Goal: Navigation & Orientation: Find specific page/section

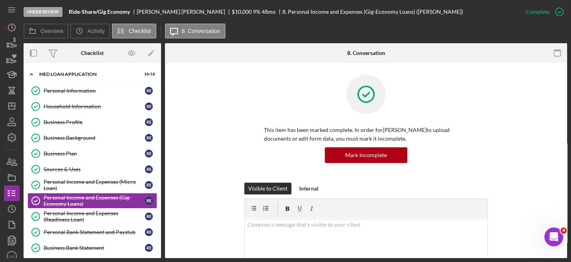
scroll to position [242, 0]
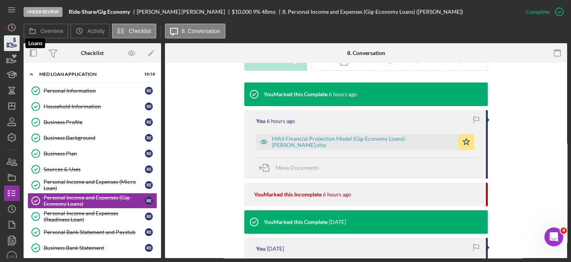
click at [10, 44] on icon "button" at bounding box center [12, 43] width 20 height 20
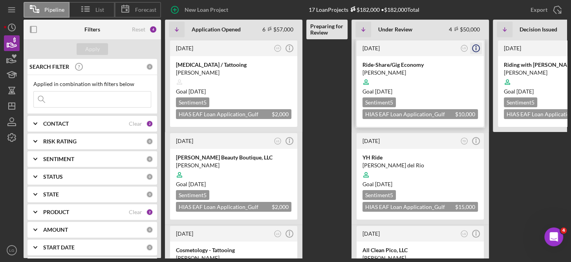
click at [475, 48] on icon "Icon/Info" at bounding box center [476, 48] width 20 height 20
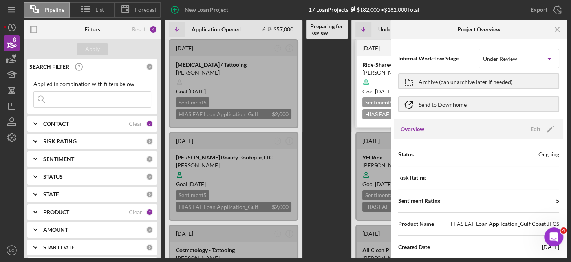
click at [378, 82] on div at bounding box center [419, 82] width 115 height 15
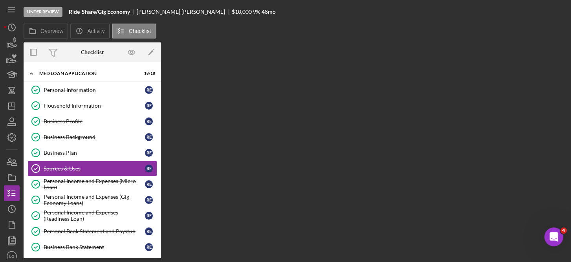
scroll to position [7, 0]
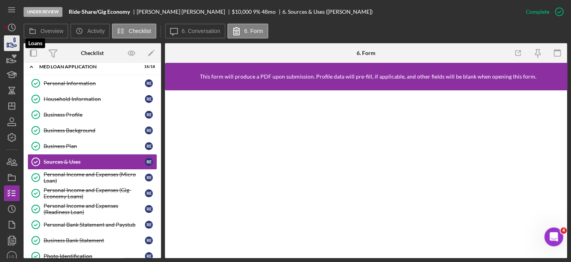
click at [11, 40] on icon "button" at bounding box center [12, 43] width 20 height 20
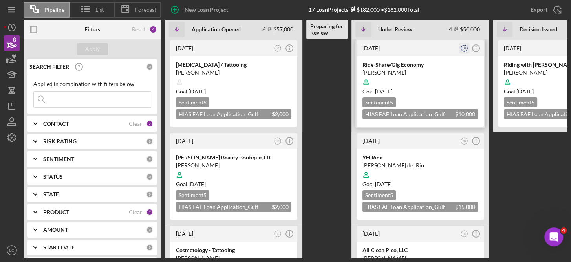
click at [464, 47] on text "LG" at bounding box center [464, 48] width 4 height 3
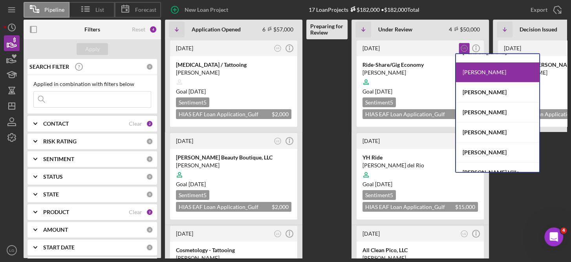
scroll to position [41, 0]
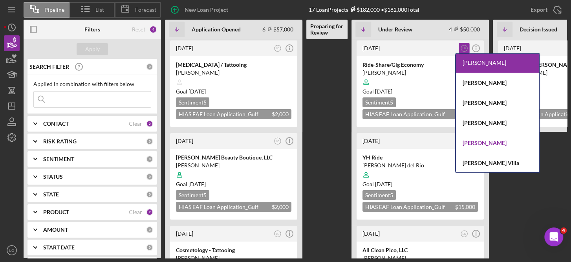
click at [502, 143] on div "[PERSON_NAME]" at bounding box center [497, 143] width 83 height 20
